Goal: Find contact information: Find contact information

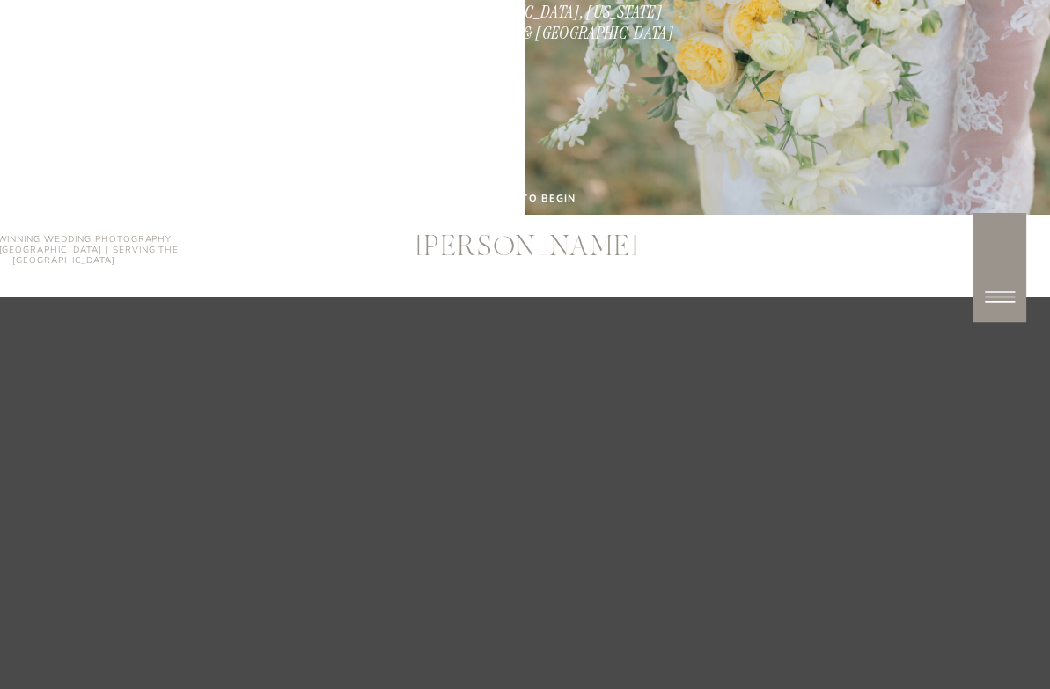
scroll to position [484, 0]
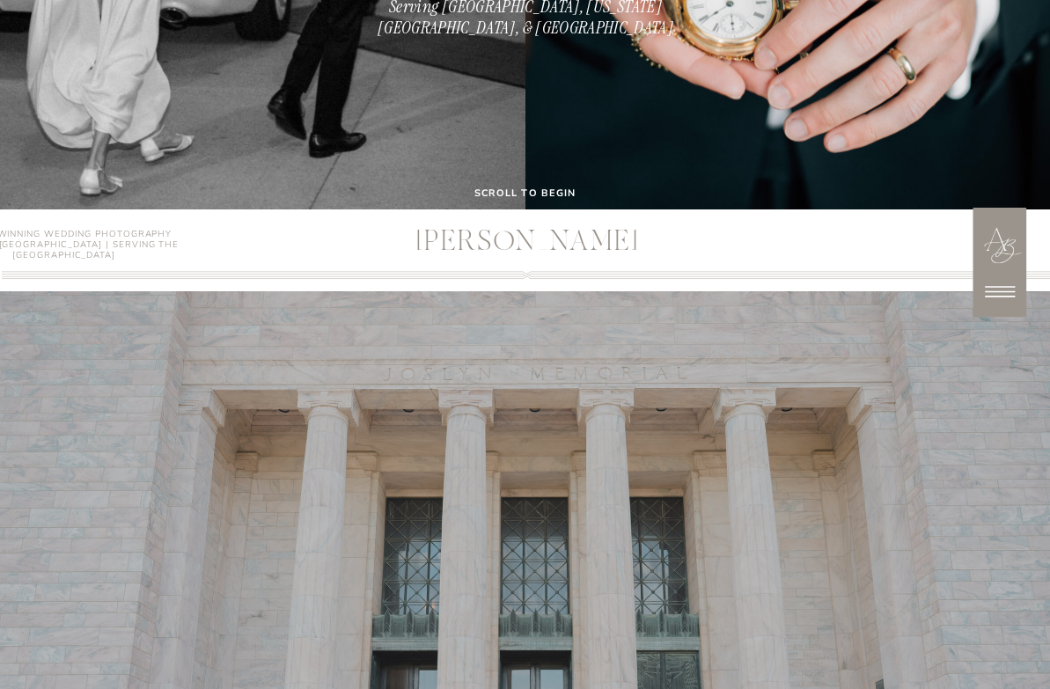
click at [999, 283] on icon at bounding box center [999, 292] width 44 height 44
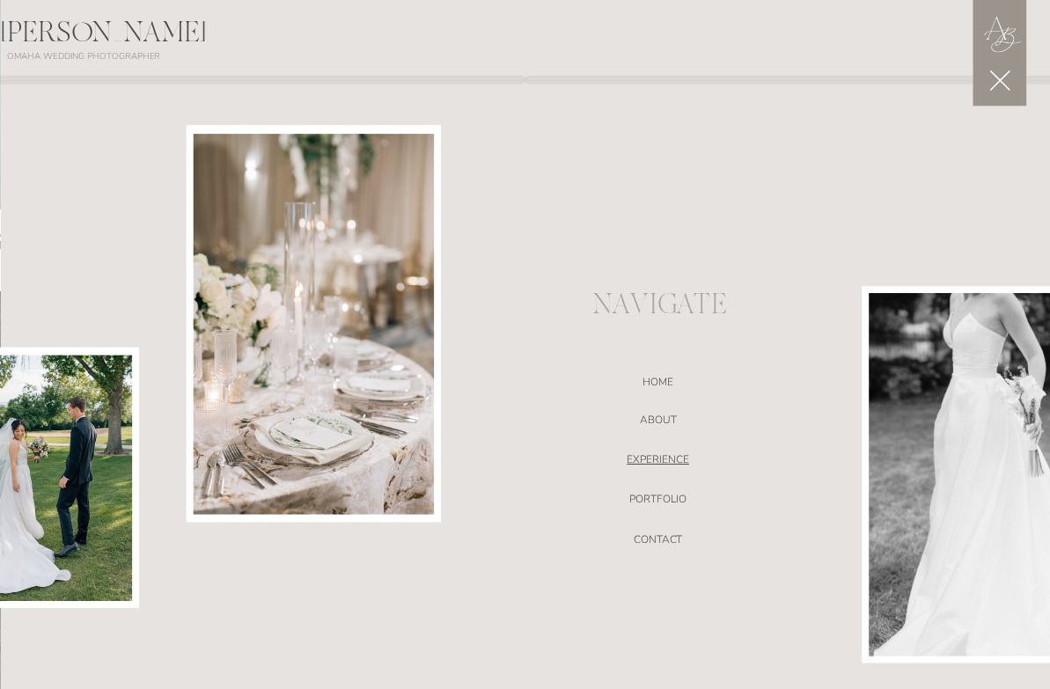
click at [660, 454] on nav "EXPERIENCE" at bounding box center [657, 462] width 371 height 18
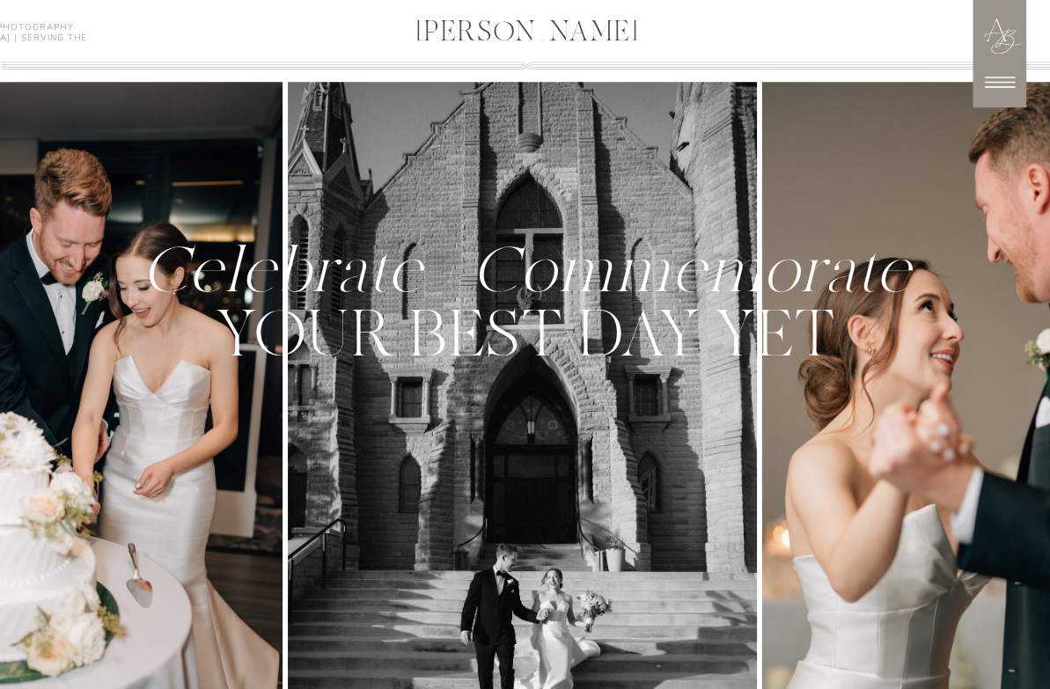
click at [1013, 83] on icon at bounding box center [1000, 82] width 30 height 11
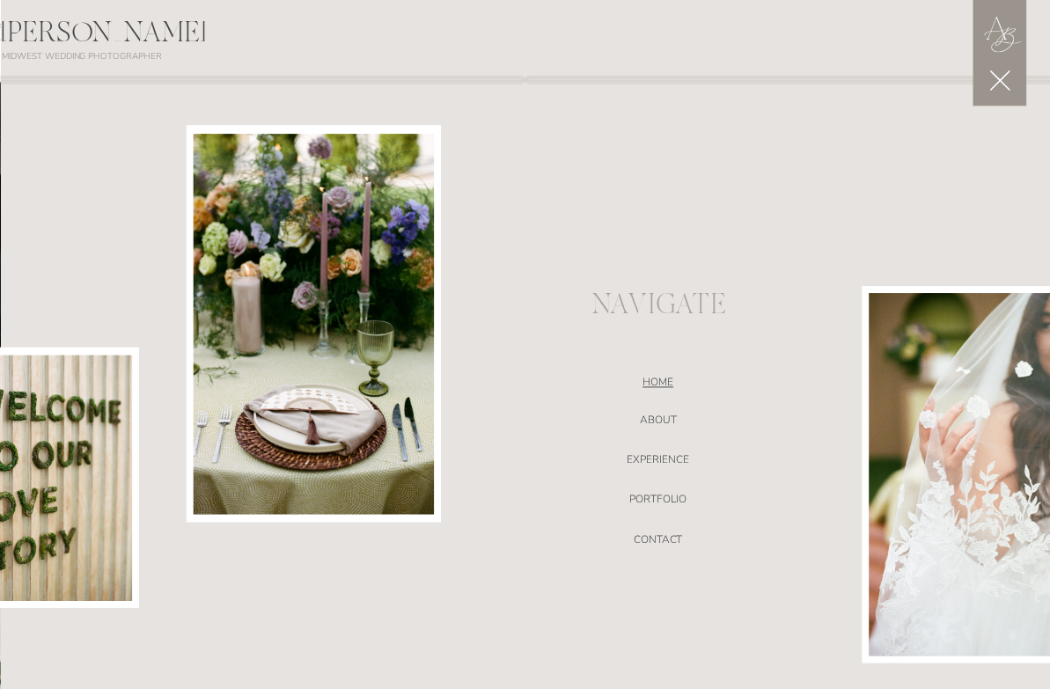
click at [661, 382] on nav "Home" at bounding box center [657, 385] width 371 height 18
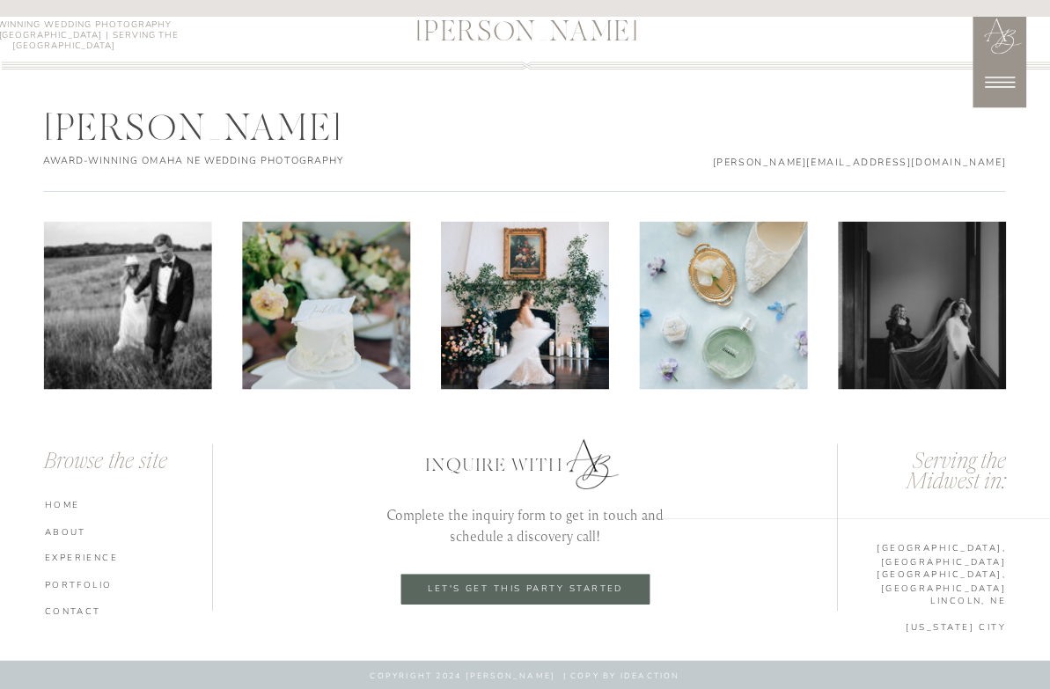
scroll to position [9161, 0]
click at [69, 508] on nav "HOME" at bounding box center [131, 504] width 172 height 12
click at [76, 609] on nav "CONTACT" at bounding box center [131, 610] width 172 height 12
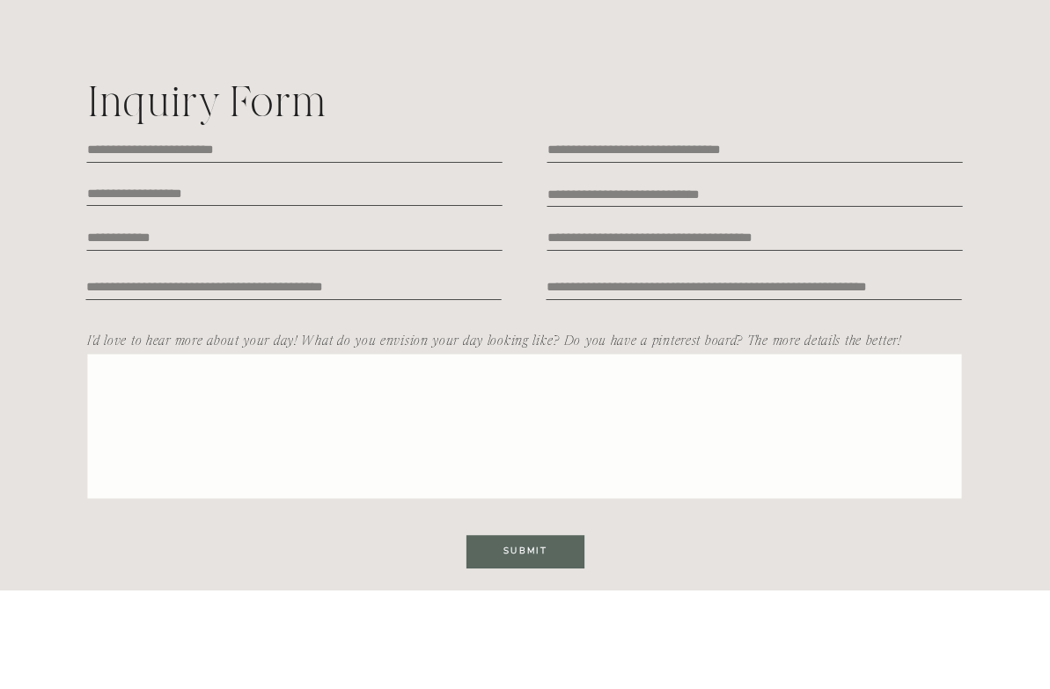
scroll to position [1109, 0]
